Goal: Information Seeking & Learning: Find contact information

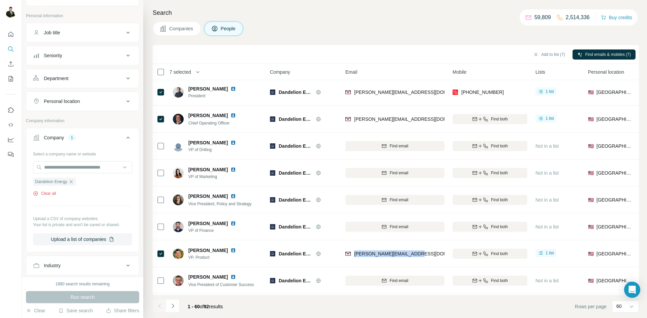
click at [55, 195] on button "Clear all" at bounding box center [44, 194] width 23 height 6
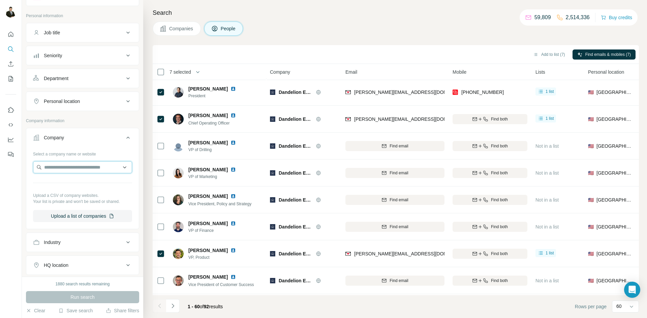
click at [57, 166] on input "text" at bounding box center [82, 167] width 99 height 12
paste input "**********"
type input "**********"
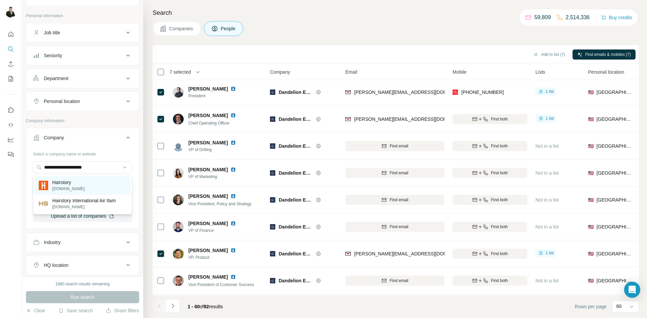
click at [90, 186] on div "Hairstory [DOMAIN_NAME]" at bounding box center [83, 185] width 96 height 18
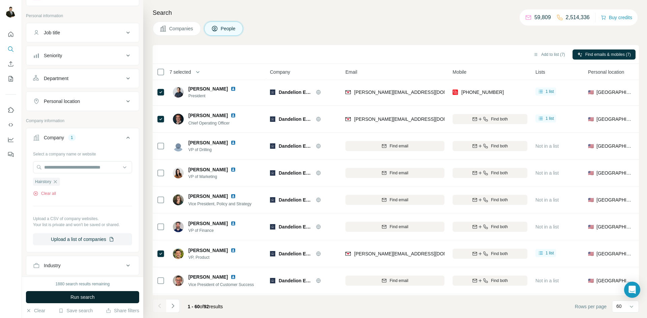
click at [94, 300] on span "Run search" at bounding box center [82, 297] width 24 height 7
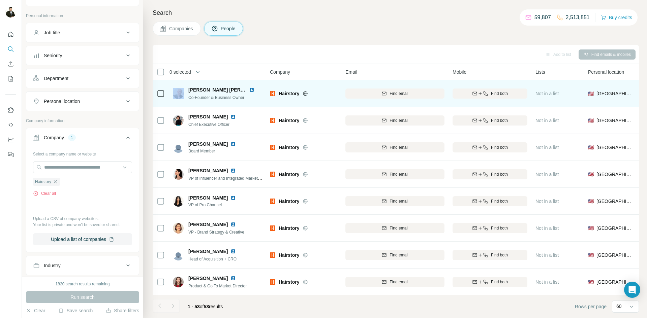
click at [163, 93] on div at bounding box center [161, 94] width 8 height 8
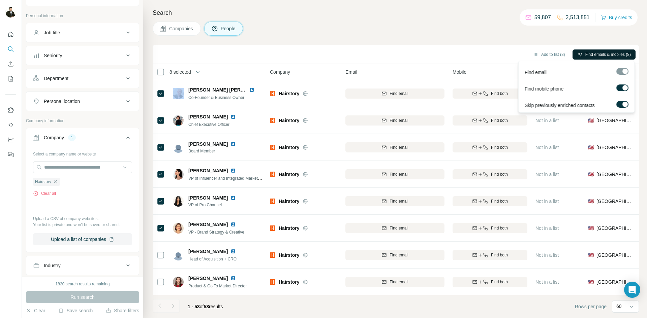
click at [600, 55] on span "Find emails & mobiles (8)" at bounding box center [607, 55] width 45 height 6
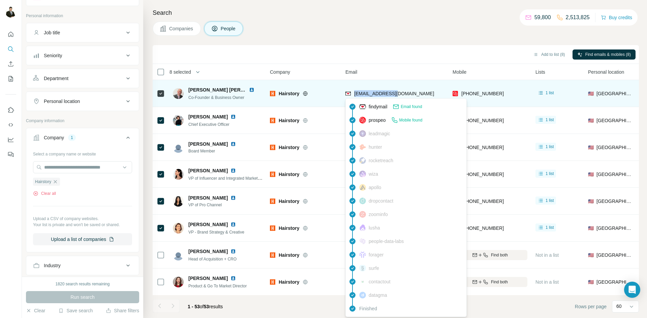
drag, startPoint x: 402, startPoint y: 94, endPoint x: 353, endPoint y: 96, distance: 49.2
click at [353, 96] on div "[EMAIL_ADDRESS][DOMAIN_NAME]" at bounding box center [394, 93] width 99 height 19
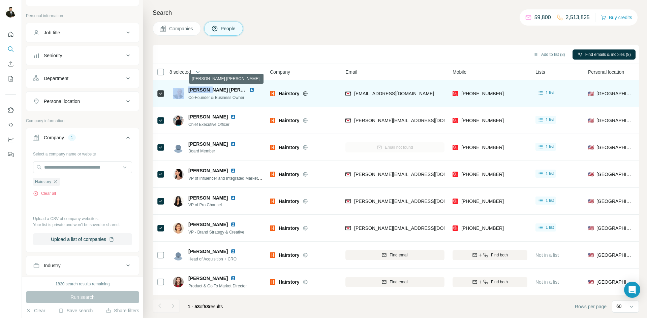
drag, startPoint x: 185, startPoint y: 89, endPoint x: 207, endPoint y: 90, distance: 22.9
click at [207, 90] on div "[PERSON_NAME] [PERSON_NAME] Co-Founder & Business Owner" at bounding box center [218, 94] width 90 height 14
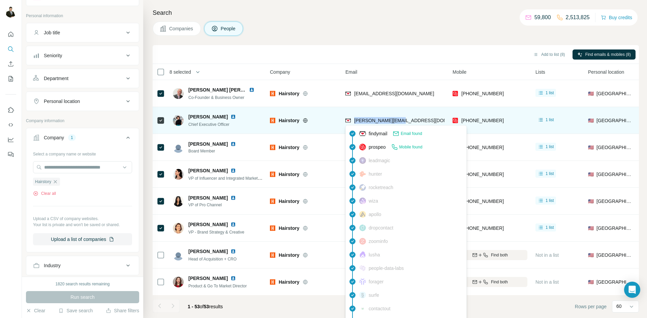
drag, startPoint x: 405, startPoint y: 121, endPoint x: 355, endPoint y: 121, distance: 50.2
click at [355, 121] on div "[PERSON_NAME][EMAIL_ADDRESS][DOMAIN_NAME]" at bounding box center [394, 120] width 99 height 19
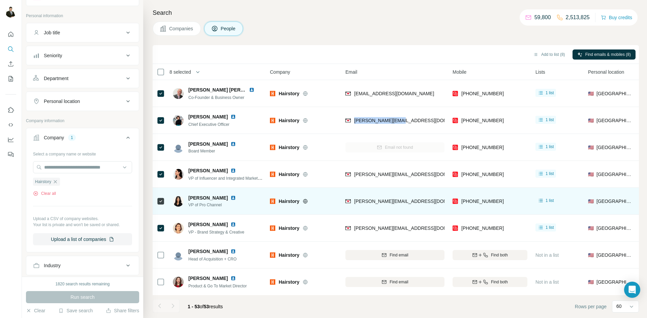
copy span "[PERSON_NAME][EMAIL_ADDRESS][DOMAIN_NAME]"
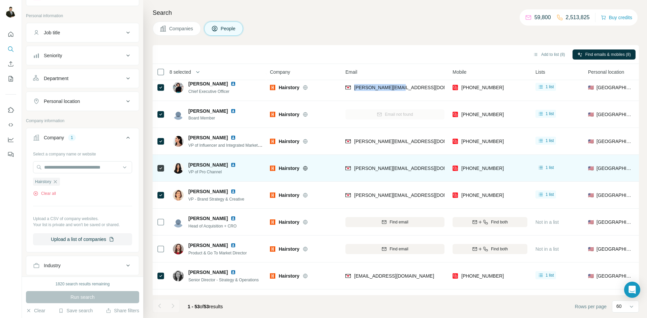
scroll to position [36, 0]
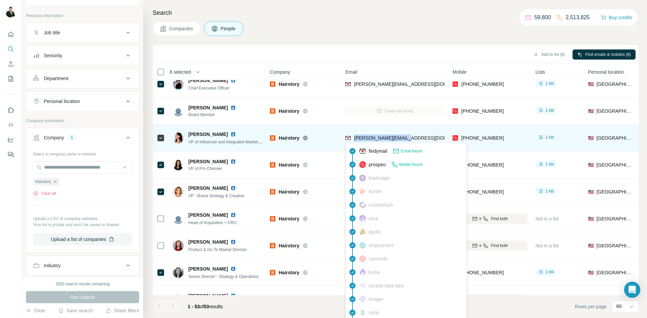
drag, startPoint x: 414, startPoint y: 140, endPoint x: 353, endPoint y: 141, distance: 60.6
click at [353, 141] on div "[PERSON_NAME][EMAIL_ADDRESS][DOMAIN_NAME]" at bounding box center [394, 138] width 99 height 19
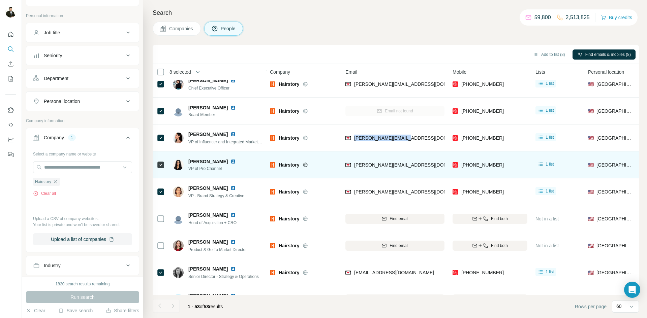
copy span "[PERSON_NAME][EMAIL_ADDRESS][DOMAIN_NAME]"
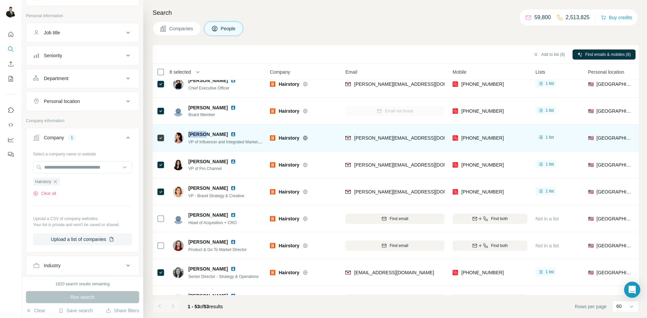
drag, startPoint x: 187, startPoint y: 134, endPoint x: 204, endPoint y: 134, distance: 16.8
click at [204, 134] on div "[PERSON_NAME] of Influencer and Integrated Marketing" at bounding box center [218, 138] width 90 height 14
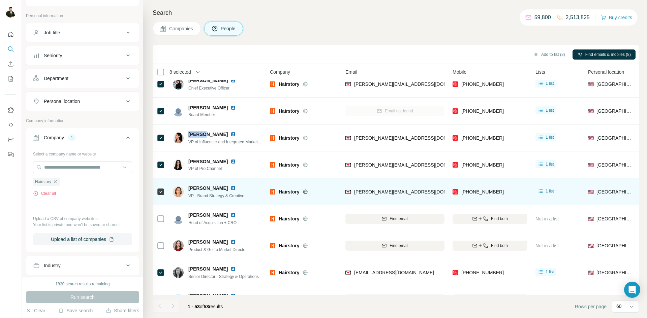
copy span "Alanah"
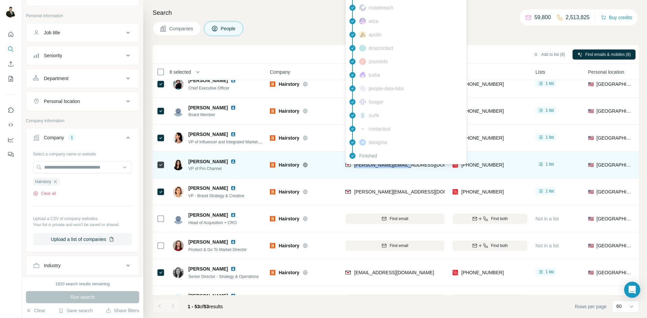
drag, startPoint x: 412, startPoint y: 169, endPoint x: 355, endPoint y: 169, distance: 57.6
click at [355, 169] on div "[PERSON_NAME][EMAIL_ADDRESS][DOMAIN_NAME]" at bounding box center [394, 165] width 99 height 19
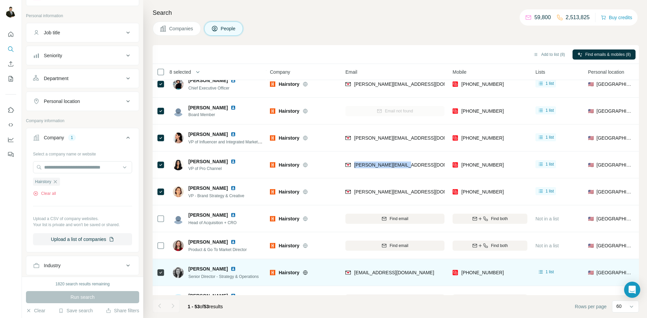
copy span "[PERSON_NAME][EMAIL_ADDRESS][DOMAIN_NAME]"
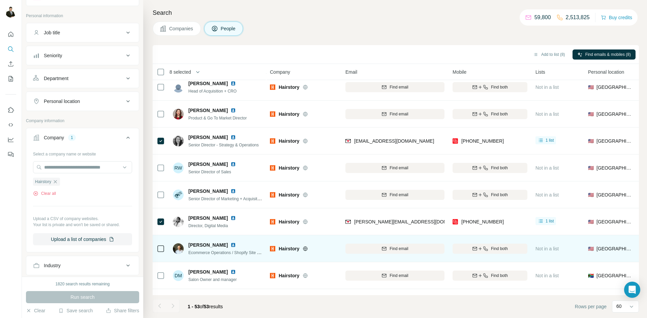
scroll to position [172, 0]
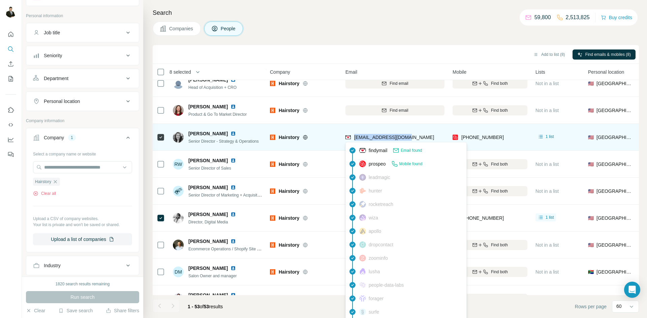
drag, startPoint x: 400, startPoint y: 137, endPoint x: 354, endPoint y: 138, distance: 46.1
click at [354, 138] on div "[EMAIL_ADDRESS][DOMAIN_NAME]" at bounding box center [394, 137] width 99 height 19
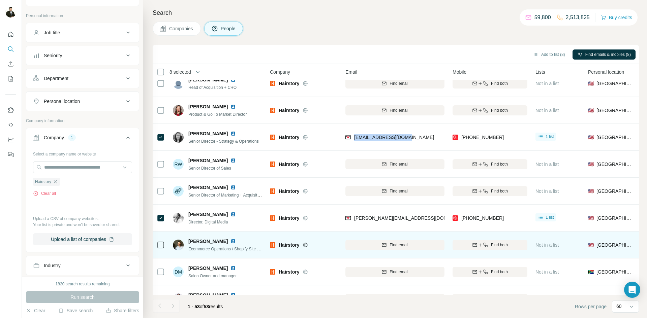
copy span "[EMAIL_ADDRESS][DOMAIN_NAME]"
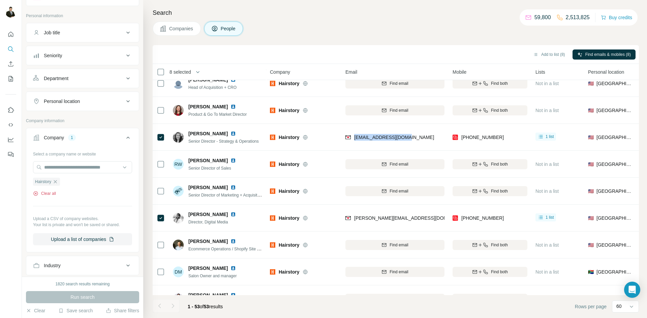
click at [53, 192] on button "Clear all" at bounding box center [44, 194] width 23 height 6
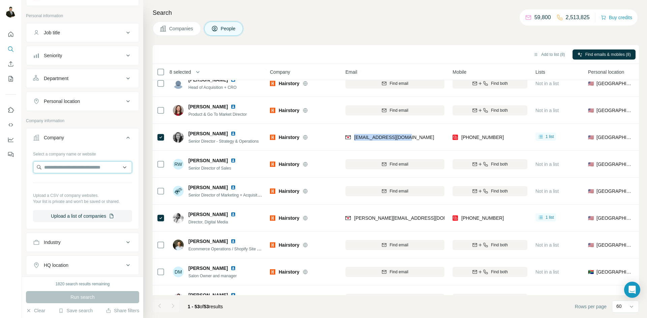
click at [57, 167] on input "text" at bounding box center [82, 167] width 99 height 12
type input "**********"
click at [82, 179] on div "Fortify [DOMAIN_NAME]" at bounding box center [83, 185] width 96 height 18
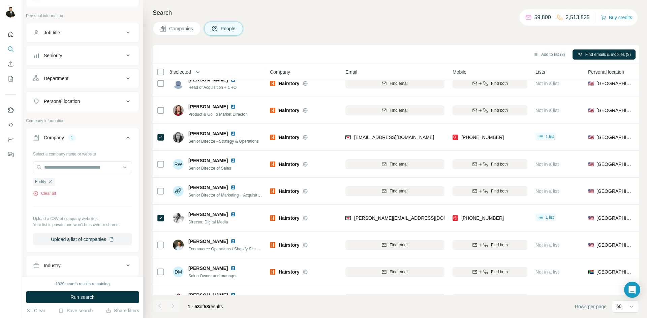
click at [84, 299] on span "Run search" at bounding box center [82, 297] width 24 height 7
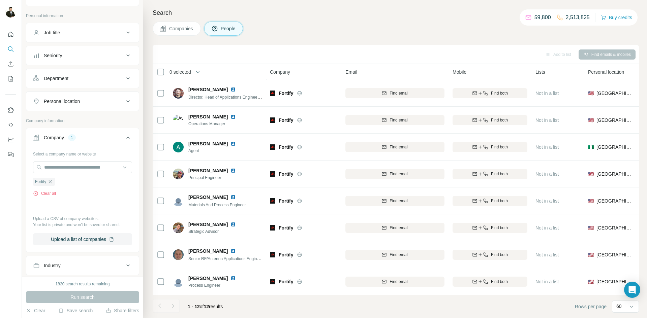
scroll to position [108, 0]
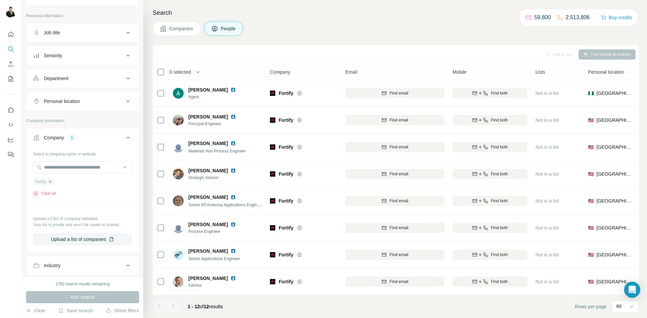
click at [52, 183] on icon "button" at bounding box center [49, 181] width 5 height 5
click at [60, 167] on input "text" at bounding box center [82, 167] width 99 height 12
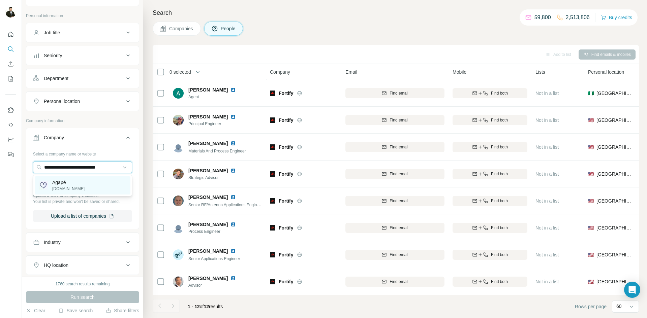
type input "**********"
click at [69, 185] on p "Agapé" at bounding box center [68, 182] width 32 height 7
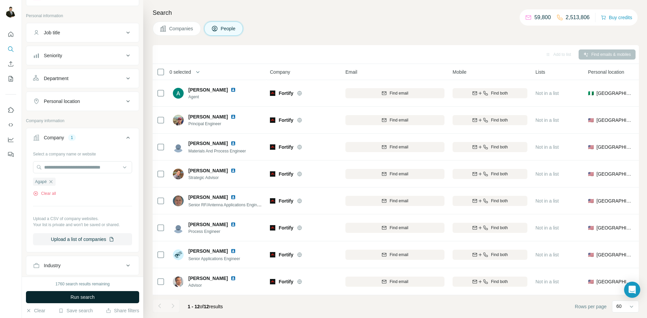
click at [92, 297] on span "Run search" at bounding box center [82, 297] width 24 height 7
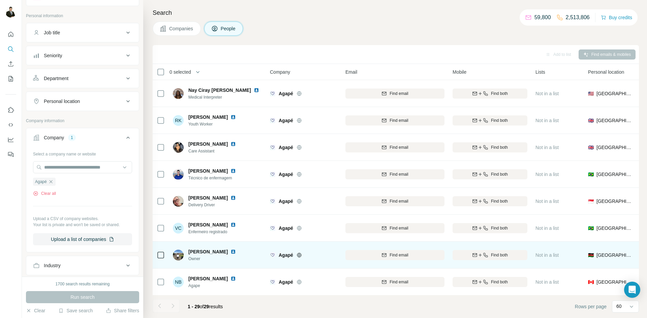
scroll to position [566, 0]
click at [405, 253] on span "Find email" at bounding box center [398, 255] width 19 height 6
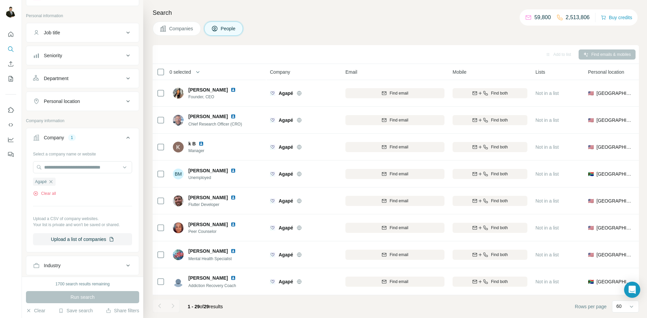
scroll to position [0, 0]
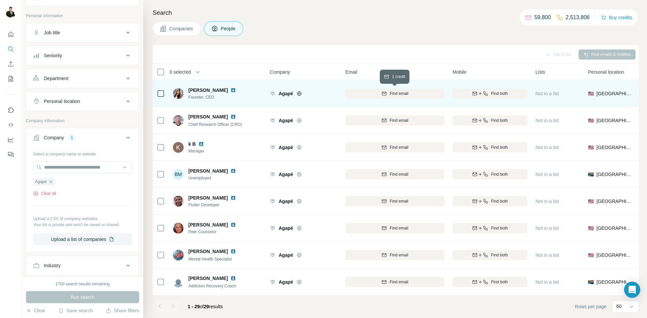
click at [390, 93] on span "Find email" at bounding box center [398, 94] width 19 height 6
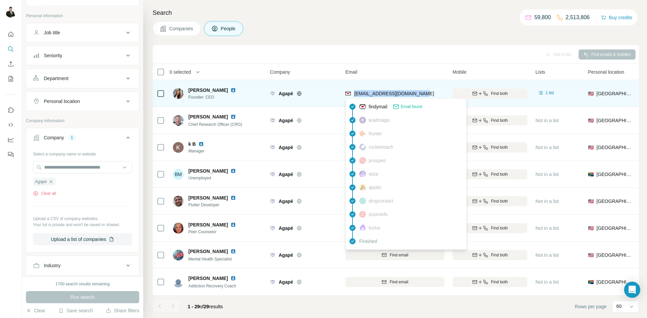
drag, startPoint x: 429, startPoint y: 95, endPoint x: 354, endPoint y: 96, distance: 75.8
click at [354, 96] on div "[EMAIL_ADDRESS][DOMAIN_NAME]" at bounding box center [394, 93] width 99 height 19
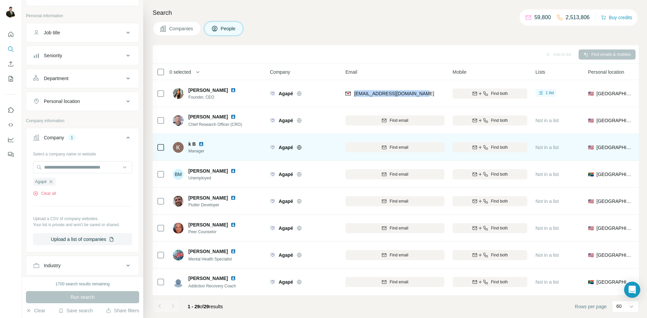
copy span "[EMAIL_ADDRESS][DOMAIN_NAME]"
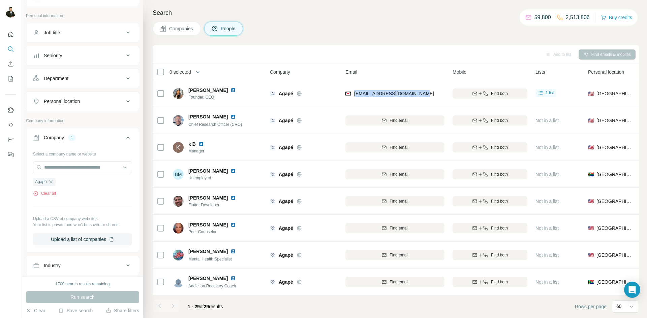
click at [273, 141] on div "Agapé" at bounding box center [303, 147] width 67 height 19
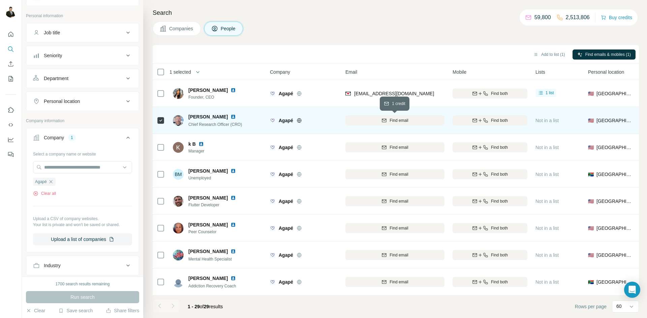
click at [406, 116] on button "Find email" at bounding box center [394, 120] width 99 height 10
